Goal: Complete application form: Complete application form

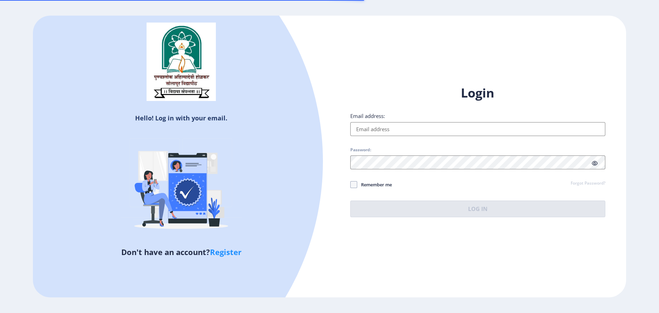
click at [379, 129] on input "Email address:" at bounding box center [477, 129] width 255 height 14
paste input "[EMAIL_ADDRESS][DOMAIN_NAME]"
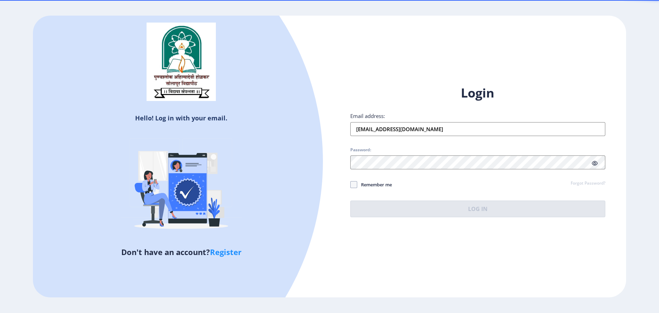
type input "[EMAIL_ADDRESS][DOMAIN_NAME]"
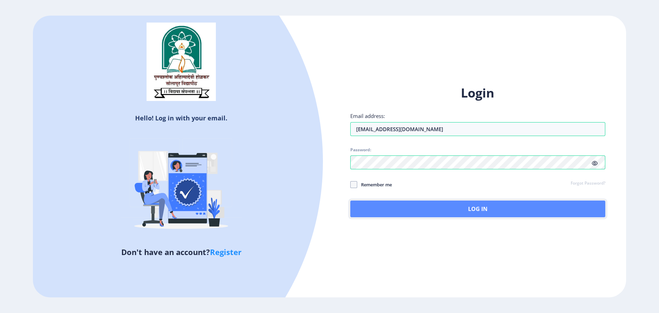
drag, startPoint x: 359, startPoint y: 209, endPoint x: 358, endPoint y: 213, distance: 3.9
click at [359, 209] on button "Log In" at bounding box center [477, 208] width 255 height 17
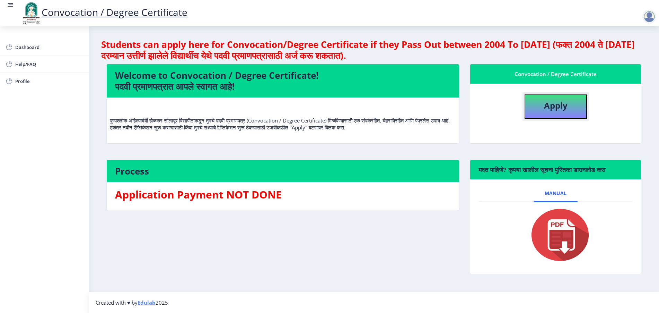
click at [535, 110] on button "Apply" at bounding box center [556, 106] width 62 height 24
select select
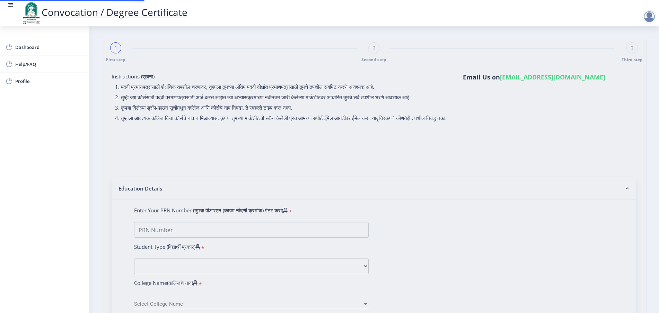
type input "[PERSON_NAME]"
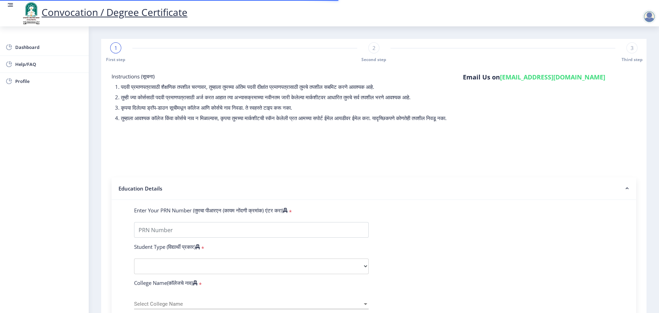
scroll to position [130, 0]
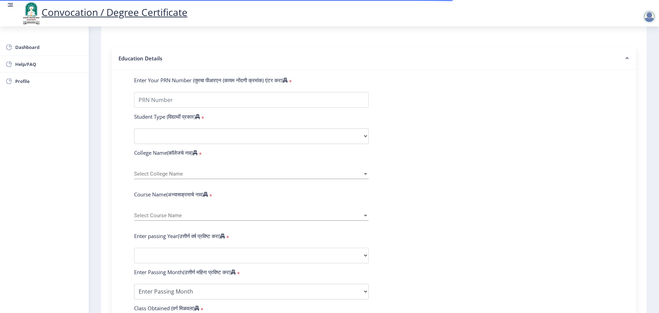
click at [165, 177] on span "Select College Name" at bounding box center [248, 174] width 228 height 6
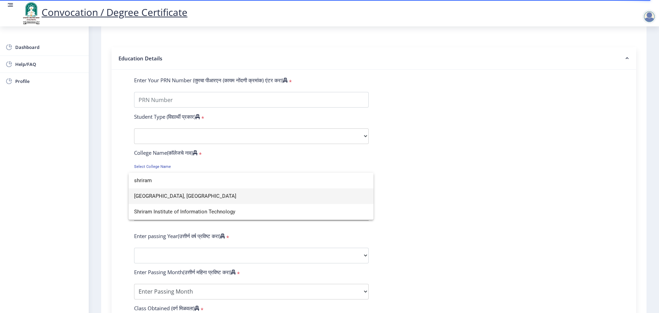
type input "shriram"
click at [270, 199] on span "[GEOGRAPHIC_DATA], [GEOGRAPHIC_DATA]" at bounding box center [251, 196] width 234 height 16
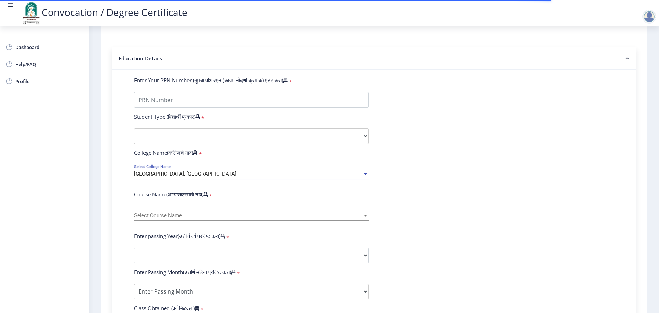
click at [278, 177] on div "[GEOGRAPHIC_DATA], [GEOGRAPHIC_DATA]" at bounding box center [248, 174] width 228 height 6
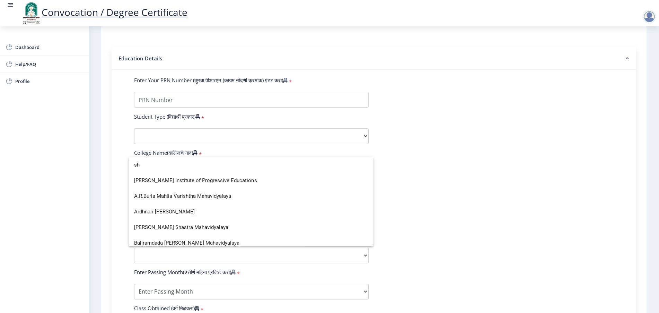
type input "s"
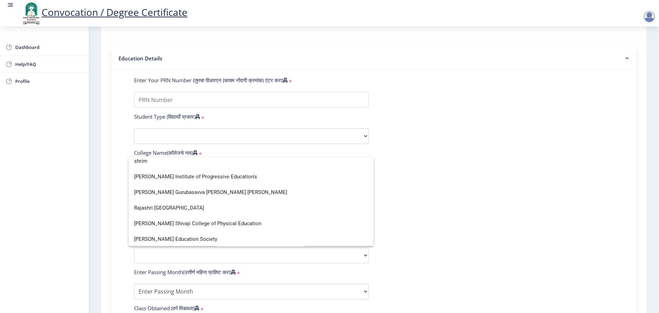
scroll to position [0, 0]
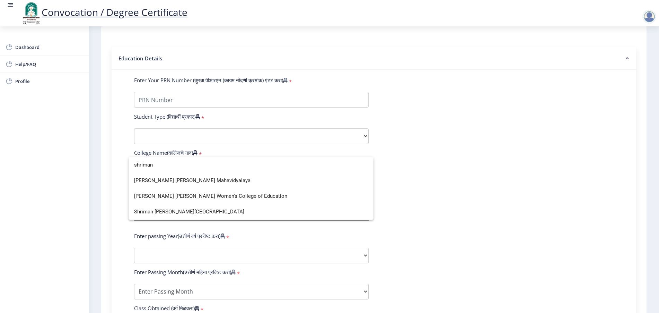
type input "shriman"
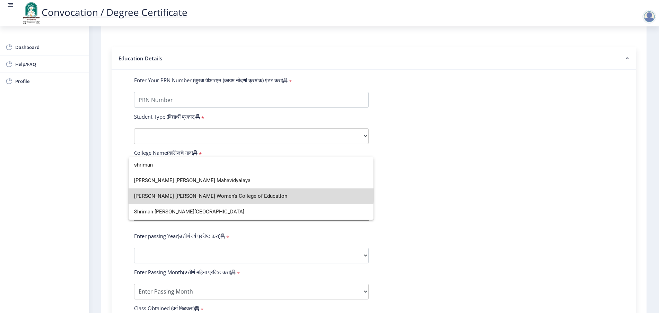
click at [236, 191] on span "[PERSON_NAME] [PERSON_NAME] Women's College of Education" at bounding box center [251, 196] width 234 height 16
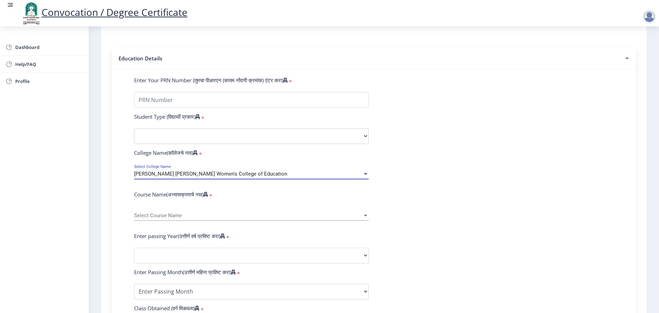
click at [195, 218] on span "Select Course Name" at bounding box center [248, 215] width 228 height 6
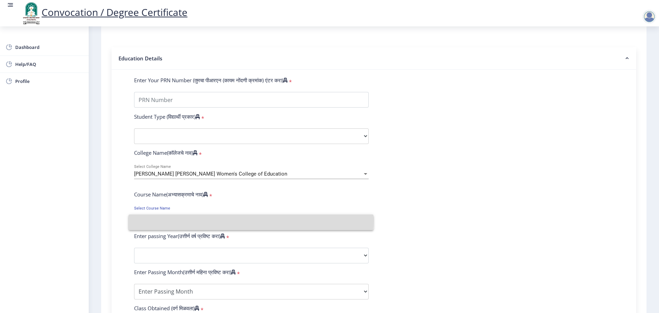
click at [194, 219] on input at bounding box center [251, 222] width 234 height 16
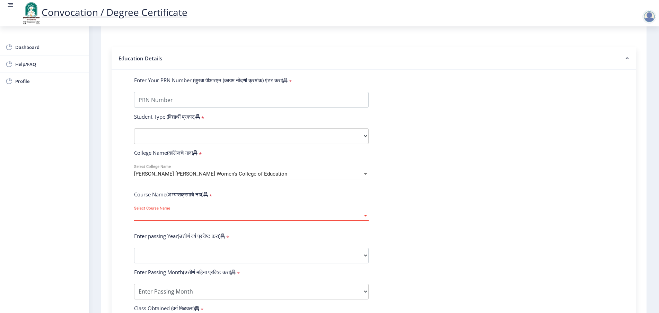
click at [194, 218] on span "Select Course Name" at bounding box center [248, 215] width 228 height 6
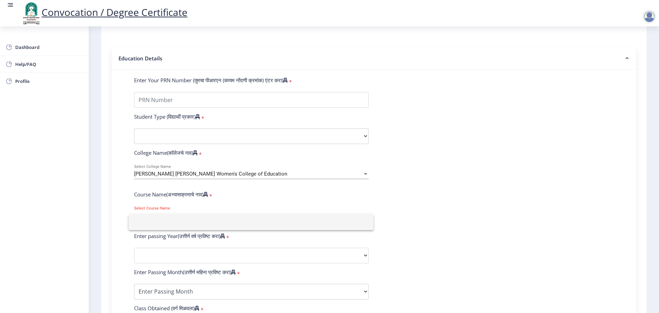
drag, startPoint x: 128, startPoint y: 200, endPoint x: 178, endPoint y: 206, distance: 50.5
click at [177, 206] on div at bounding box center [329, 156] width 659 height 313
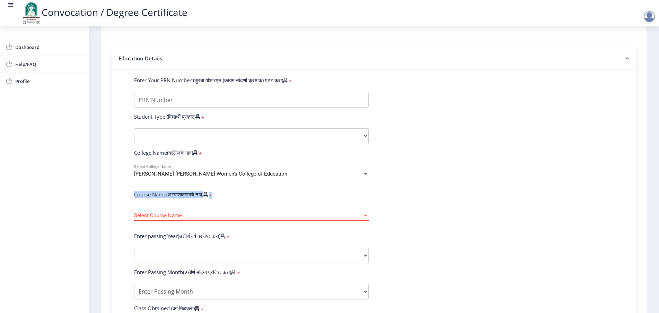
drag, startPoint x: 134, startPoint y: 201, endPoint x: 217, endPoint y: 202, distance: 82.8
click at [217, 200] on div "Course Name(अभ्यासक्रमाचे नाव) *" at bounding box center [251, 196] width 245 height 10
copy div "Course Name(अभ्यासक्रमाचे नाव) *"
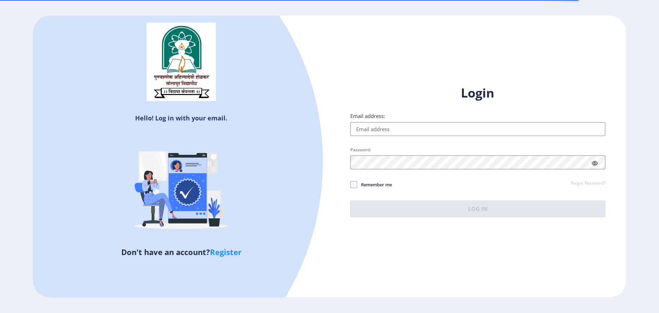
click at [389, 130] on input "Email address:" at bounding box center [477, 129] width 255 height 14
paste input "[EMAIL_ADDRESS][DOMAIN_NAME]"
type input "[EMAIL_ADDRESS][DOMAIN_NAME]"
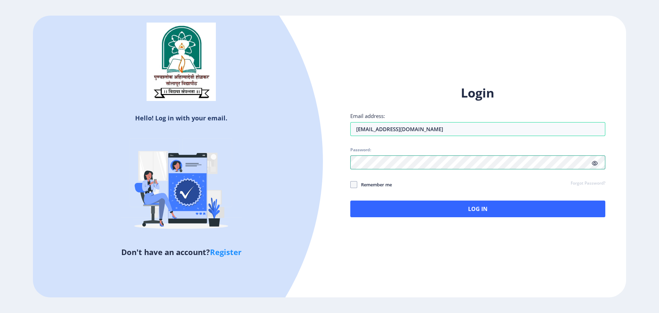
click at [321, 160] on div "Hello! Log in with your email. Don't have an account? Register Login Email addr…" at bounding box center [329, 156] width 593 height 281
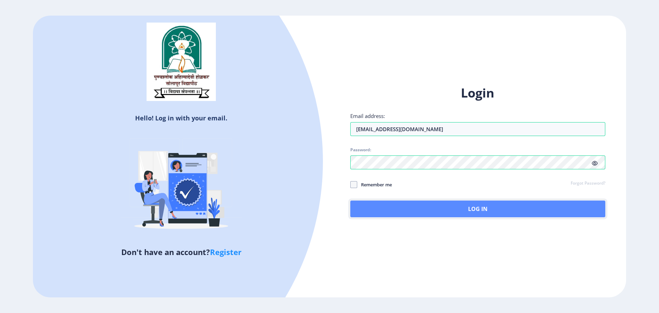
drag, startPoint x: 375, startPoint y: 205, endPoint x: 375, endPoint y: 209, distance: 4.2
click at [375, 205] on button "Log In" at bounding box center [477, 208] width 255 height 17
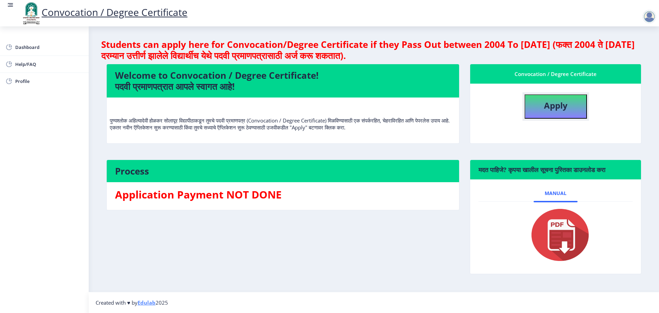
click at [548, 104] on b "Apply" at bounding box center [556, 104] width 24 height 11
select select
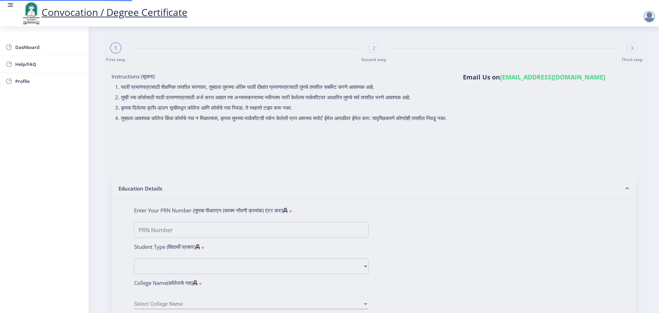
type input "JADHAV MONICA MARUTI"
type input "Sumita"
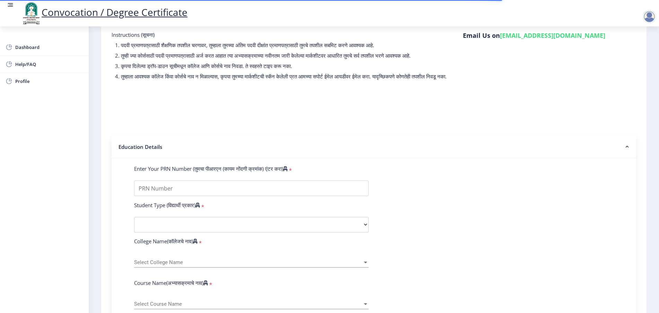
scroll to position [87, 0]
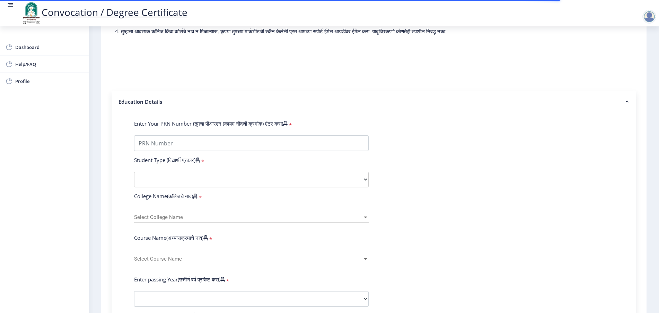
click at [173, 220] on span "Select College Name" at bounding box center [248, 217] width 228 height 6
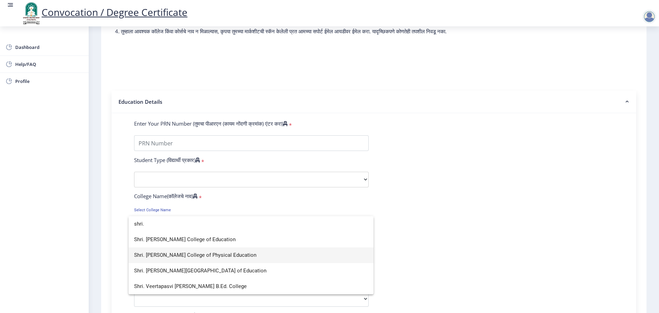
type input "shri."
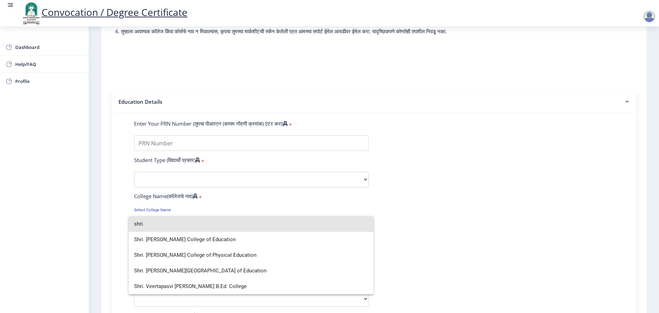
drag, startPoint x: 155, startPoint y: 218, endPoint x: 51, endPoint y: 209, distance: 104.4
click at [51, 209] on div "shri. Shri. Sachin T. Patil College of Education Shri. Sushilkumar Shinde Colle…" at bounding box center [329, 156] width 659 height 313
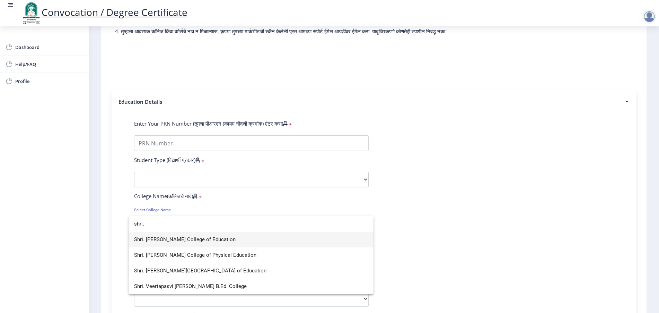
click at [151, 239] on span "Shri. [PERSON_NAME] College of Education" at bounding box center [251, 240] width 234 height 16
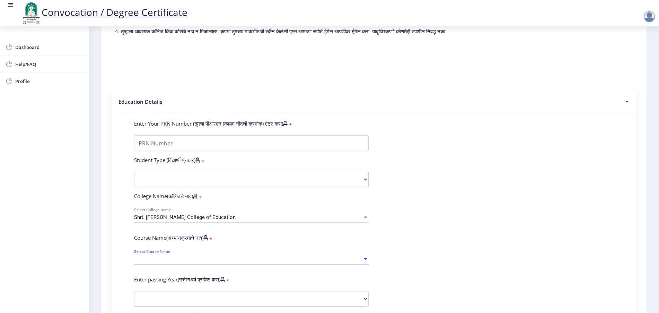
click at [159, 262] on span "Select Course Name" at bounding box center [248, 259] width 228 height 6
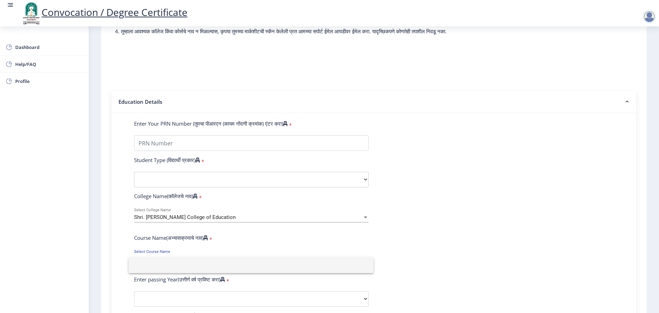
click at [519, 143] on div at bounding box center [329, 156] width 659 height 313
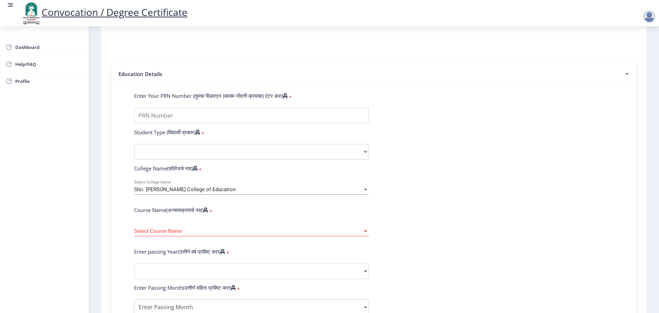
scroll to position [130, 0]
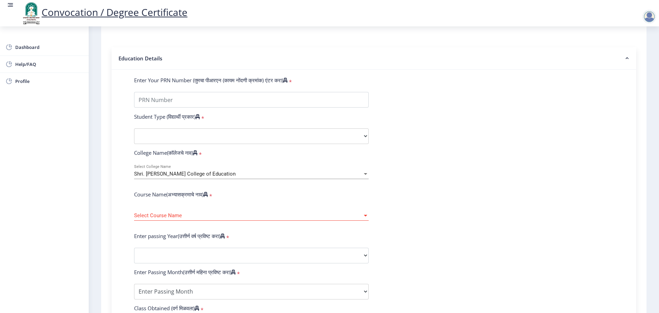
click at [164, 198] on label "Course Name(अभ्यासक्रमाचे नाव)" at bounding box center [171, 194] width 74 height 7
drag, startPoint x: 130, startPoint y: 199, endPoint x: 207, endPoint y: 203, distance: 77.1
click at [207, 200] on div "Course Name(अभ्यासक्रमाचे नाव) *" at bounding box center [251, 196] width 245 height 10
copy label "Course Name(अभ्यासक्रमाचे नाव)"
